Goal: Information Seeking & Learning: Learn about a topic

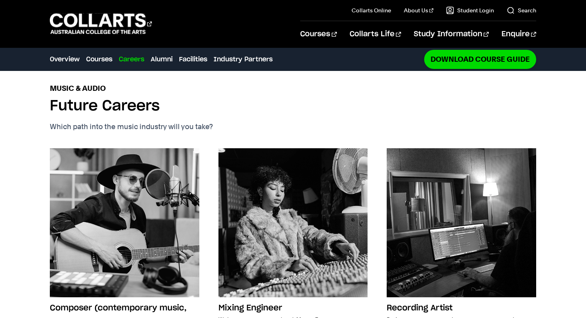
scroll to position [943, 0]
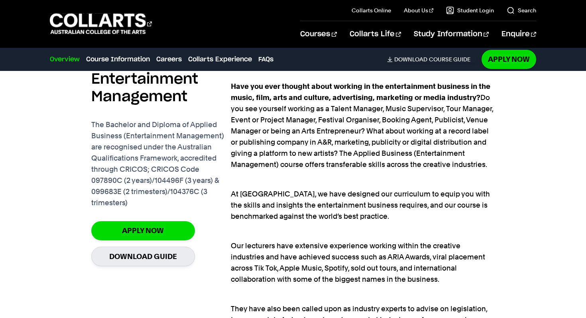
scroll to position [550, 0]
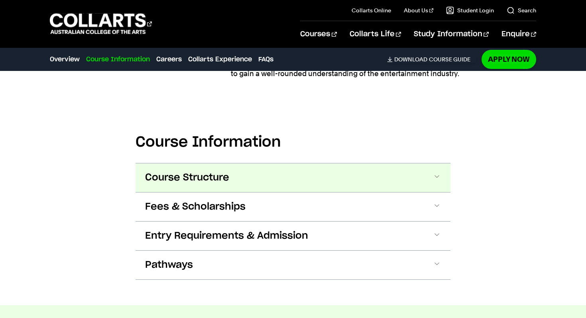
click at [405, 172] on button "Course Structure" at bounding box center [293, 177] width 315 height 29
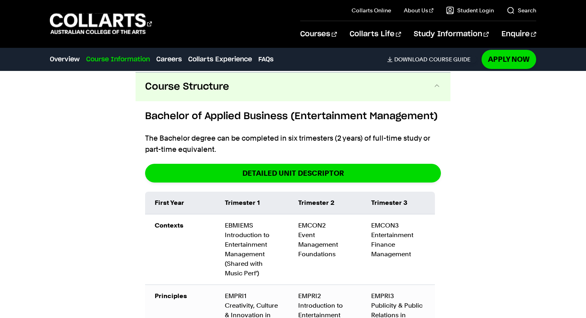
scroll to position [1169, 0]
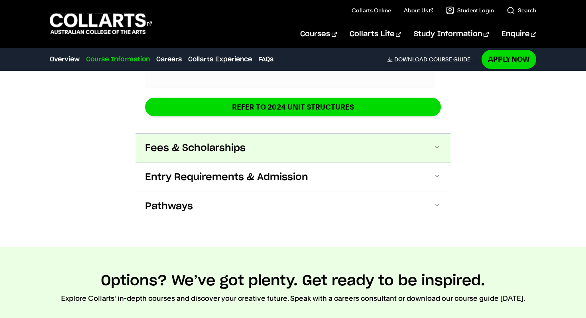
click at [419, 142] on button "Fees & Scholarships" at bounding box center [293, 148] width 315 height 29
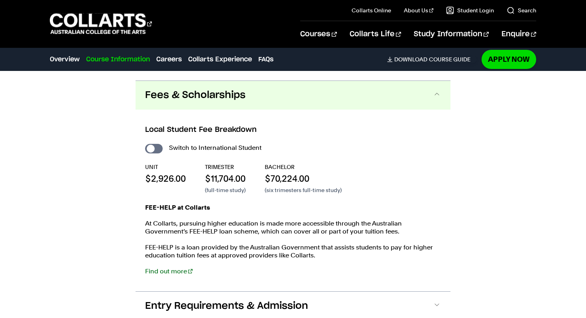
scroll to position [1827, 0]
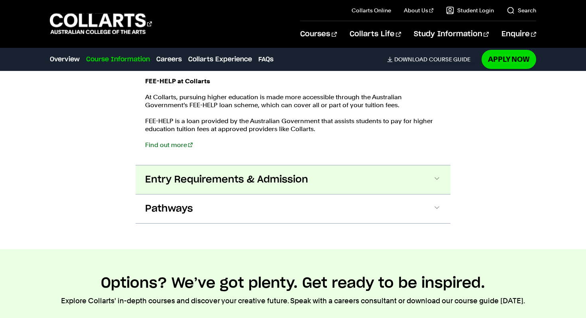
click at [424, 183] on button "Entry Requirements & Admission" at bounding box center [293, 179] width 315 height 29
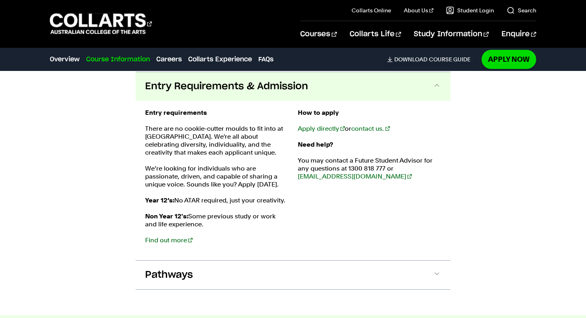
scroll to position [2038, 0]
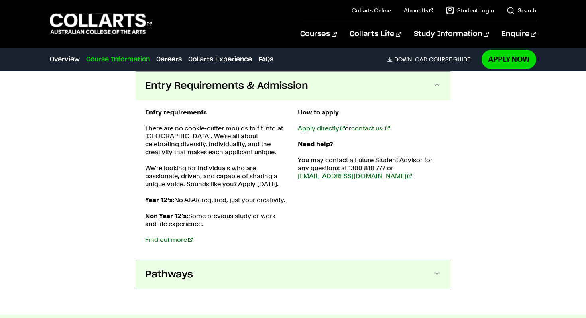
click at [371, 271] on button "Pathways" at bounding box center [293, 274] width 315 height 29
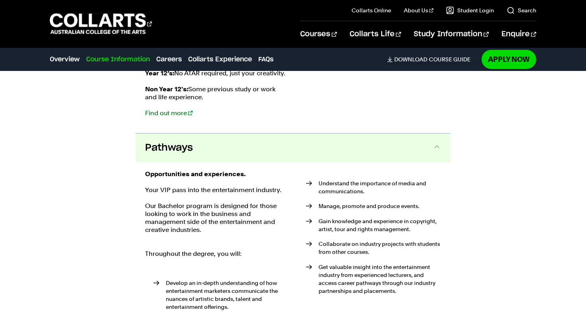
scroll to position [2164, 0]
click at [175, 115] on link "Find out more" at bounding box center [168, 114] width 47 height 8
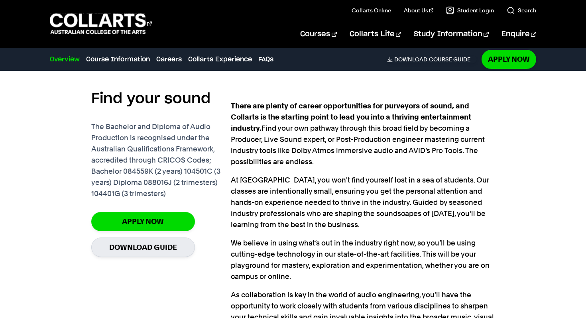
scroll to position [513, 0]
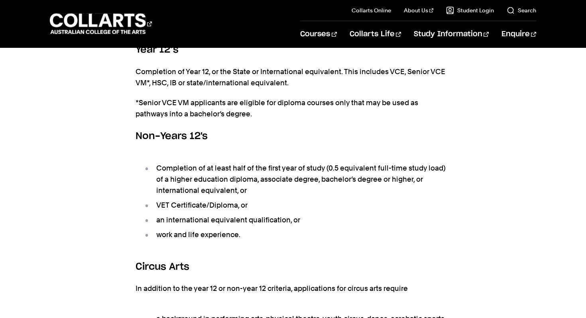
scroll to position [597, 0]
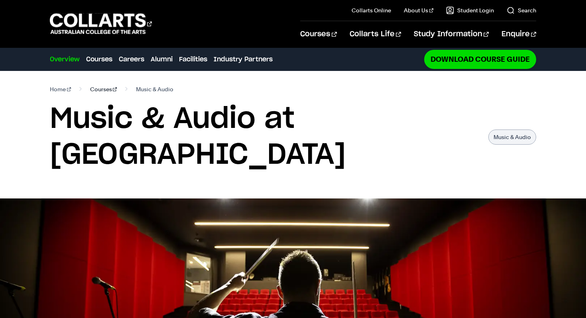
click at [91, 91] on link "Courses" at bounding box center [103, 89] width 27 height 11
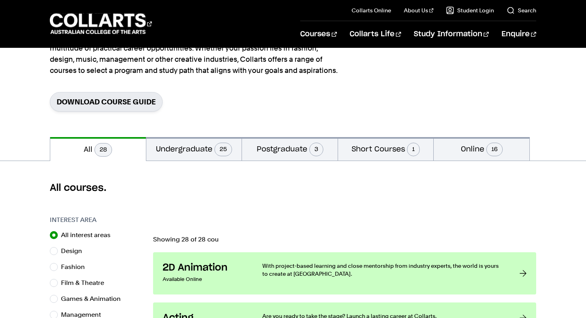
scroll to position [90, 0]
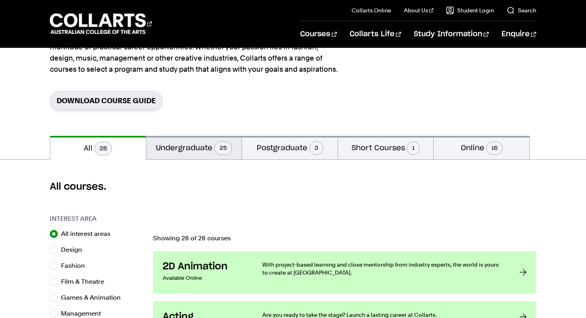
click at [214, 147] on span "25" at bounding box center [223, 148] width 18 height 14
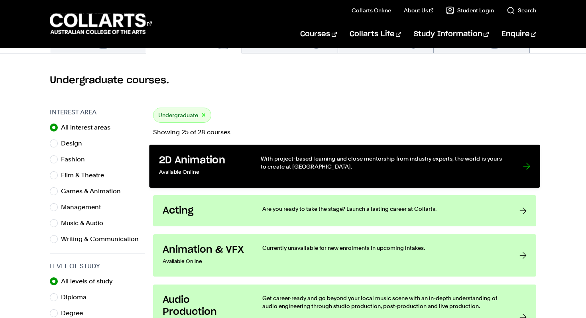
scroll to position [199, 0]
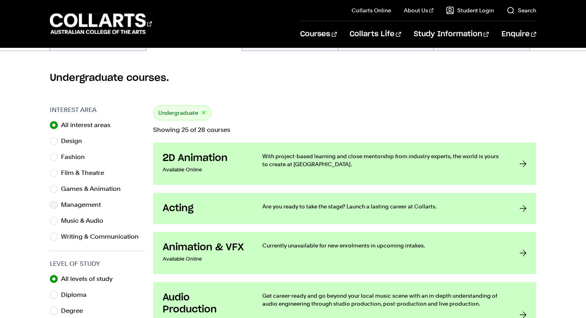
click at [58, 202] on div "Management" at bounding box center [97, 204] width 95 height 11
click at [54, 205] on input "Management" at bounding box center [54, 205] width 8 height 8
radio input "true"
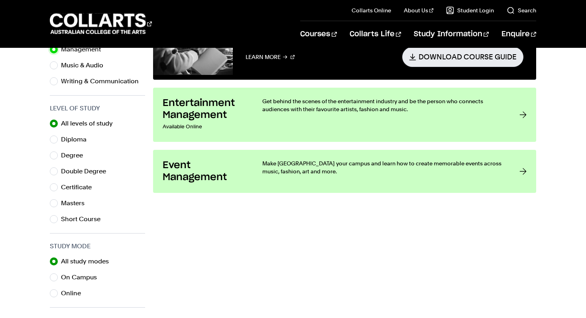
scroll to position [358, 0]
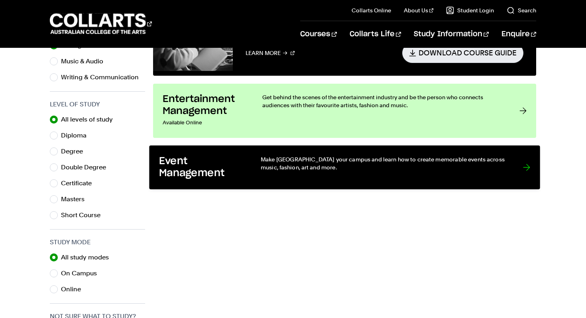
click at [314, 173] on div "Make Melbourne your campus and learn how to create memorable events across musi…" at bounding box center [384, 167] width 246 height 24
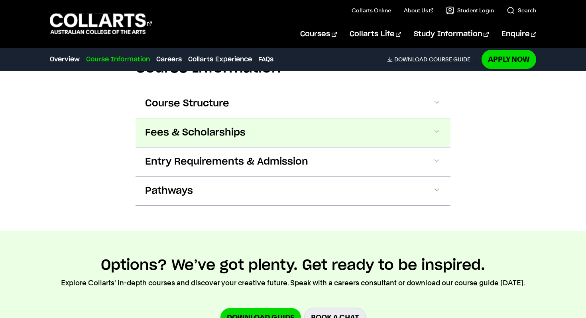
click at [299, 143] on button "Fees & Scholarships" at bounding box center [293, 132] width 315 height 29
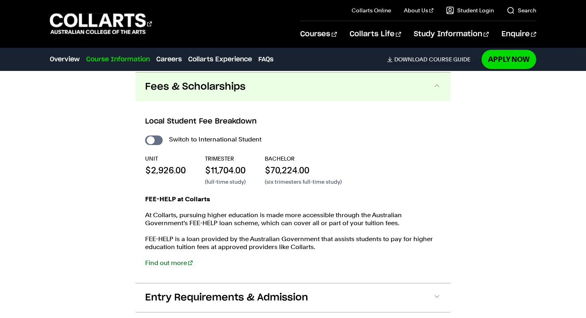
scroll to position [921, 0]
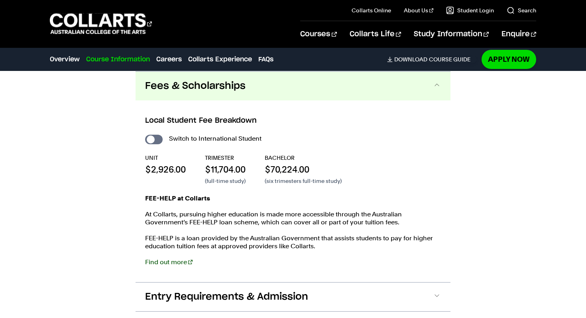
click at [175, 260] on link "Find out more" at bounding box center [168, 262] width 47 height 8
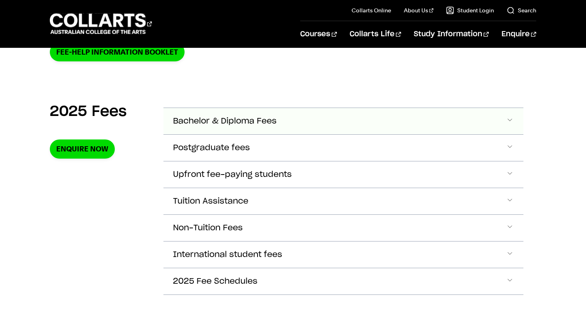
click at [222, 116] on button "Bachelor & Diploma Fees" at bounding box center [343, 121] width 360 height 26
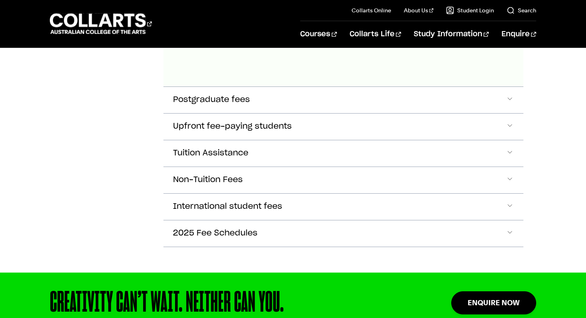
scroll to position [586, 0]
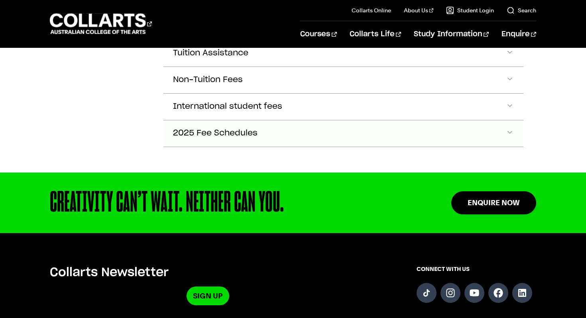
click at [409, 128] on button "2025 Fee Schedules" at bounding box center [343, 133] width 360 height 26
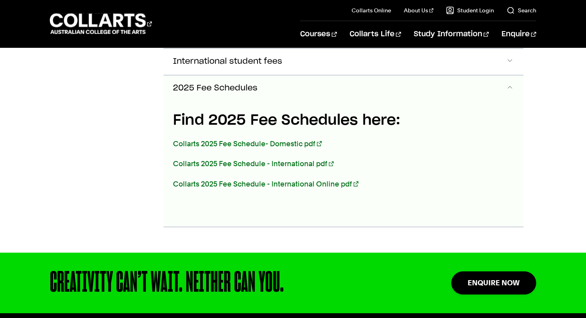
scroll to position [732, 0]
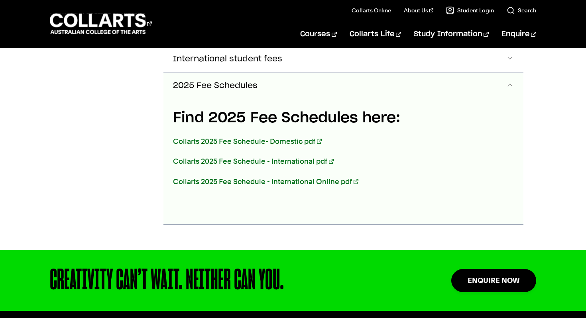
click at [267, 145] on p "Collarts 2025 Fee Schedule- Domestic pdf" at bounding box center [321, 141] width 296 height 11
click at [267, 142] on link "Collarts 2025 Fee Schedule- Domestic pdf" at bounding box center [247, 141] width 149 height 8
